Goal: Transaction & Acquisition: Subscribe to service/newsletter

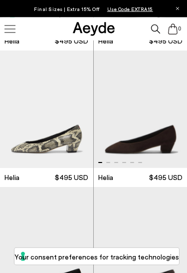
scroll to position [449, 0]
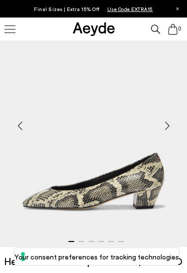
scroll to position [62, 0]
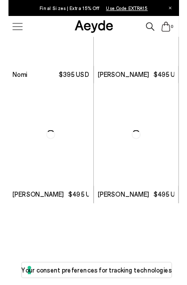
scroll to position [3649, 0]
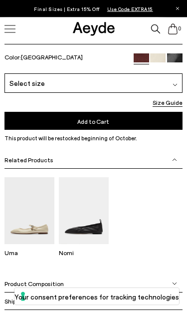
scroll to position [325, 0]
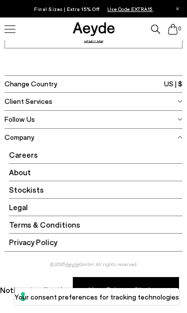
scroll to position [1160, 0]
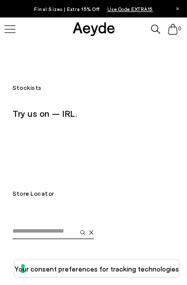
click at [49, 226] on input "email" at bounding box center [44, 231] width 65 height 15
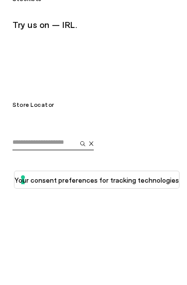
scroll to position [89, 0]
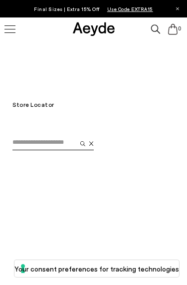
click at [42, 143] on input "email" at bounding box center [44, 142] width 65 height 15
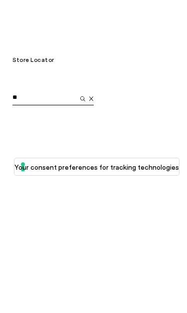
scroll to position [0, 0]
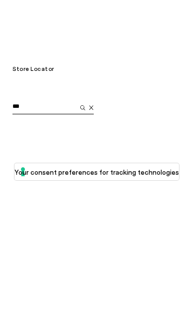
type input "***"
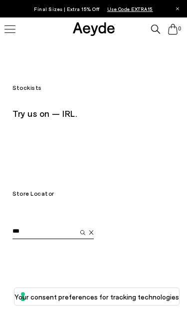
click at [41, 229] on input "***" at bounding box center [44, 231] width 65 height 15
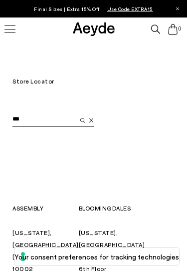
scroll to position [106, 0]
